Goal: Task Accomplishment & Management: Use online tool/utility

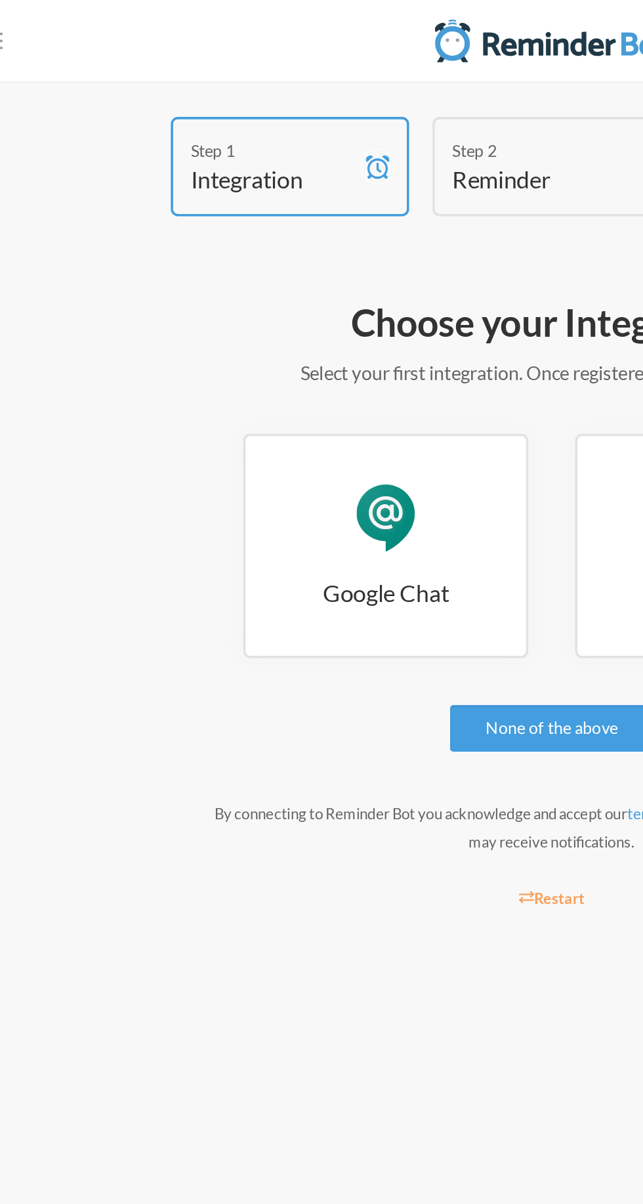
click at [122, 90] on div "Step 1" at bounding box center [165, 84] width 92 height 14
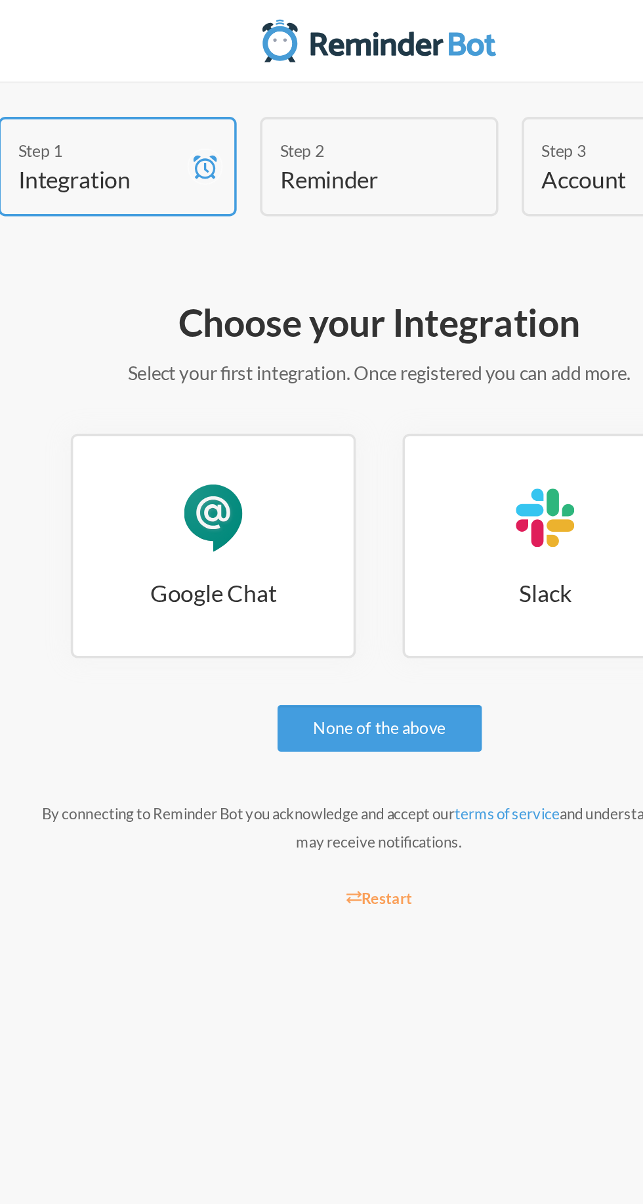
click at [307, 108] on h4 "Reminder" at bounding box center [312, 100] width 92 height 18
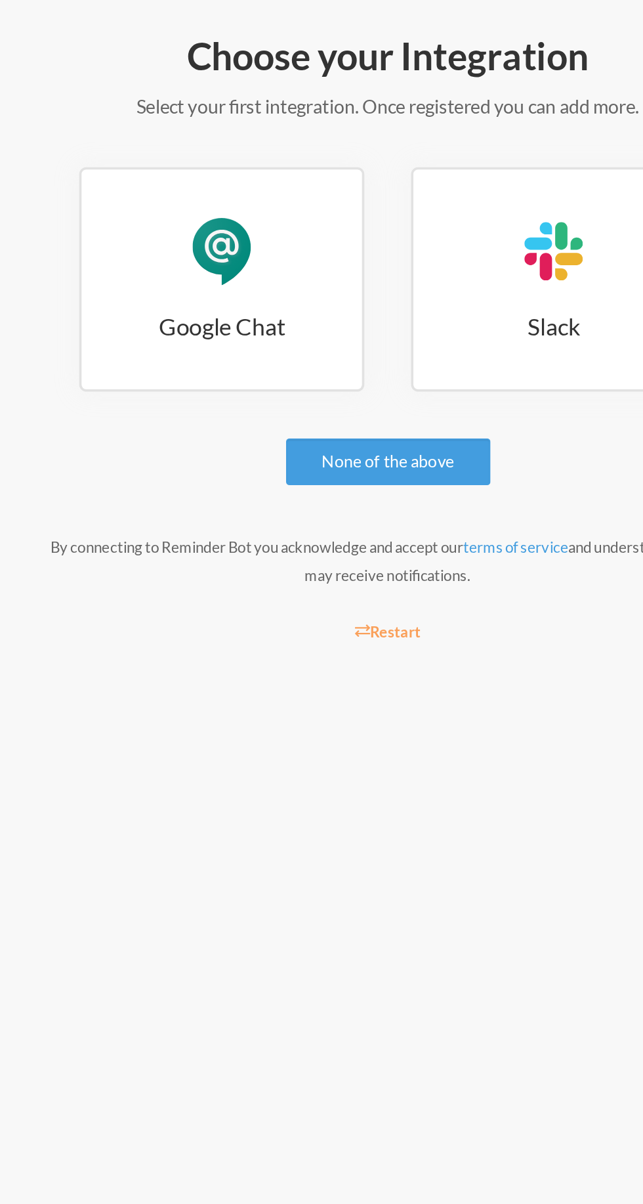
click at [194, 313] on link "Google Chat Google Chat" at bounding box center [228, 307] width 160 height 126
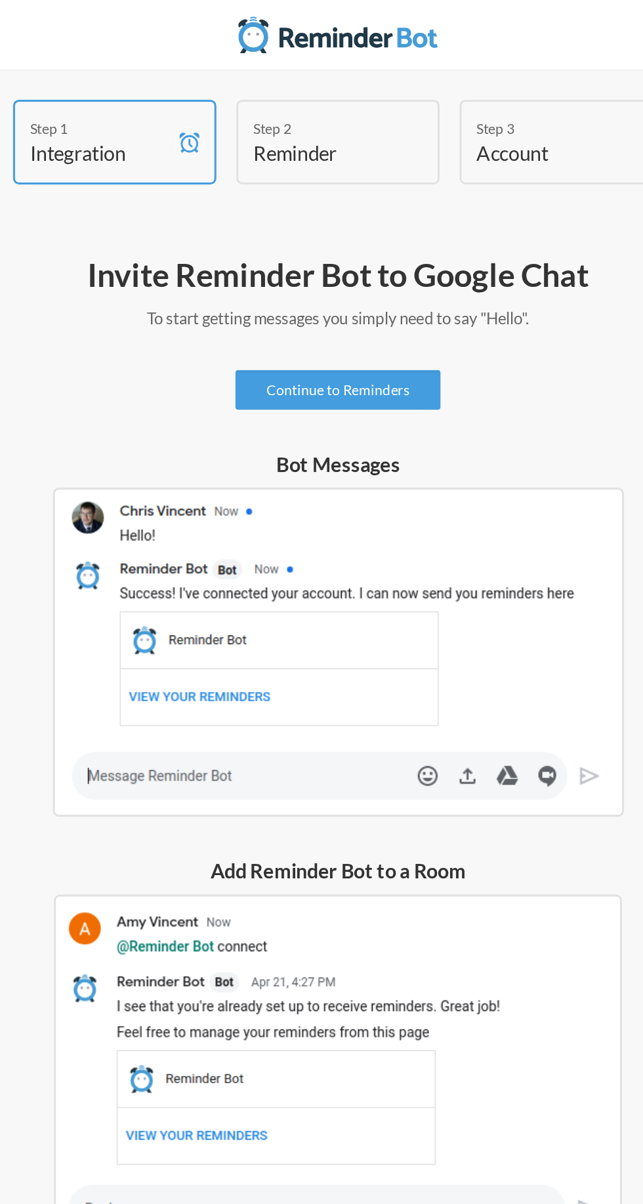
click at [269, 261] on link "Continue to Reminders" at bounding box center [321, 257] width 135 height 26
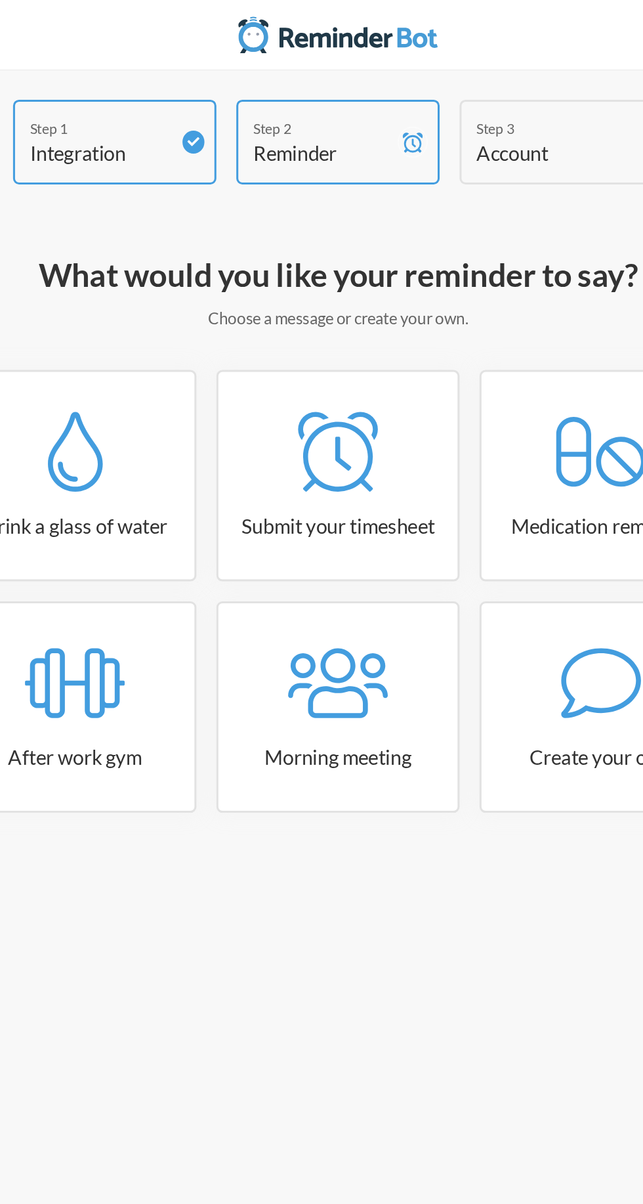
click at [286, 249] on link "Submit your timesheet" at bounding box center [322, 313] width 160 height 139
select select "15:30:00"
select select "true"
select select "16:30:00"
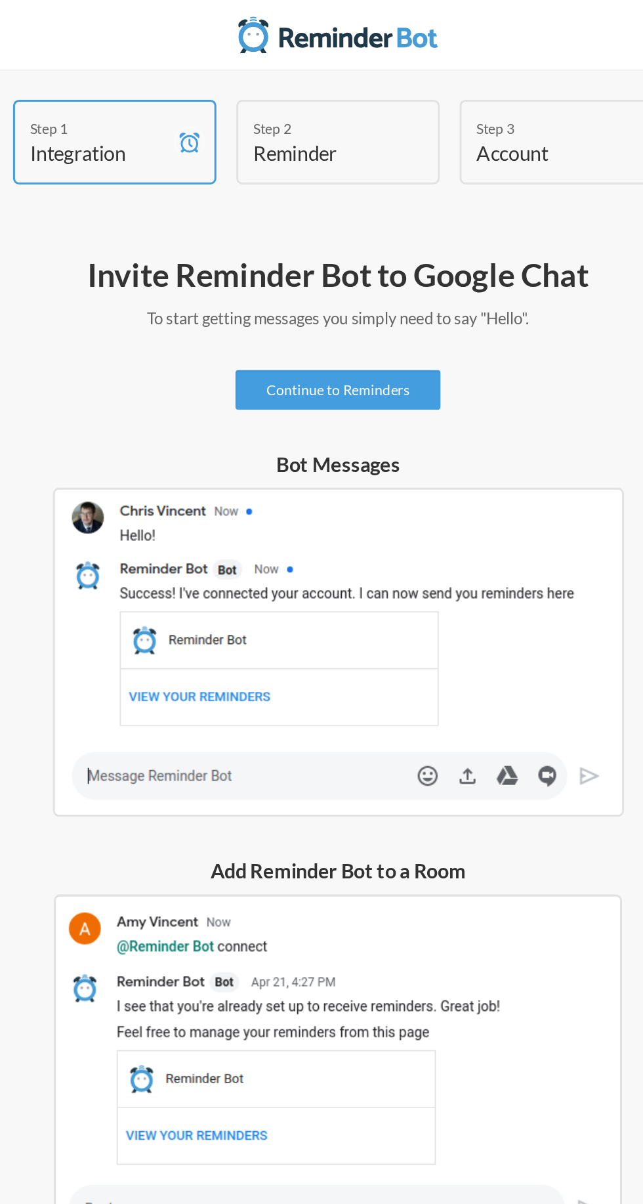
click at [272, 246] on link "Continue to Reminders" at bounding box center [321, 257] width 135 height 26
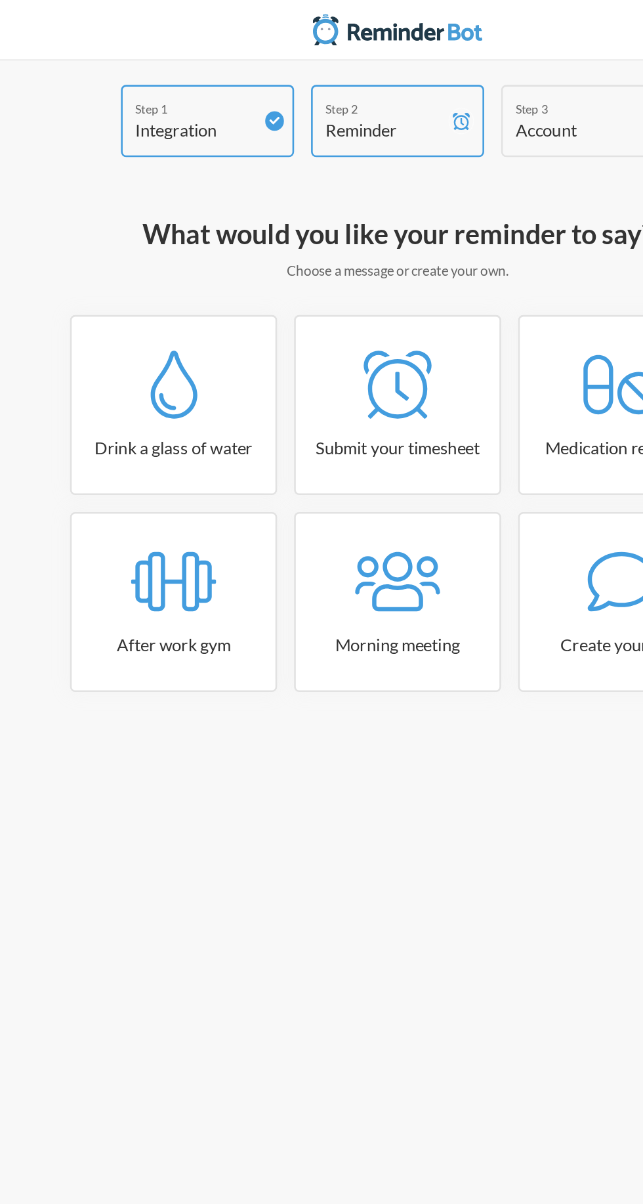
click at [104, 297] on div at bounding box center [149, 297] width 158 height 53
select select "06:30:00"
select select "true"
select select "11:00:00"
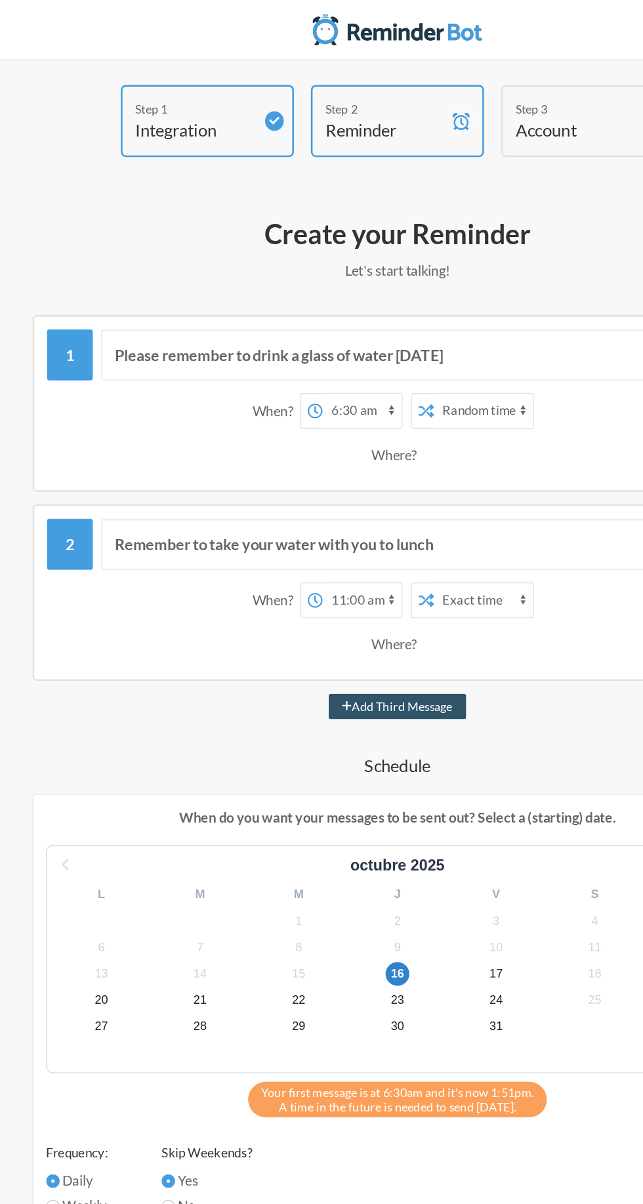
click at [373, 314] on select "Exact time Random time" at bounding box center [388, 318] width 77 height 26
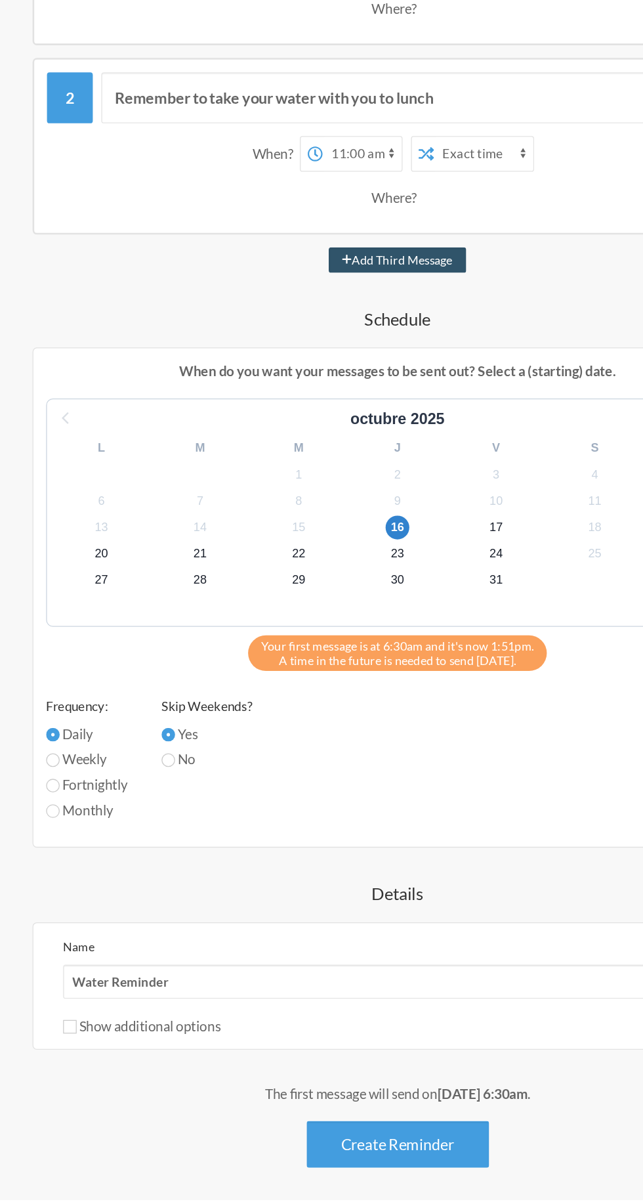
scroll to position [81, 0]
